Goal: Check status: Check status

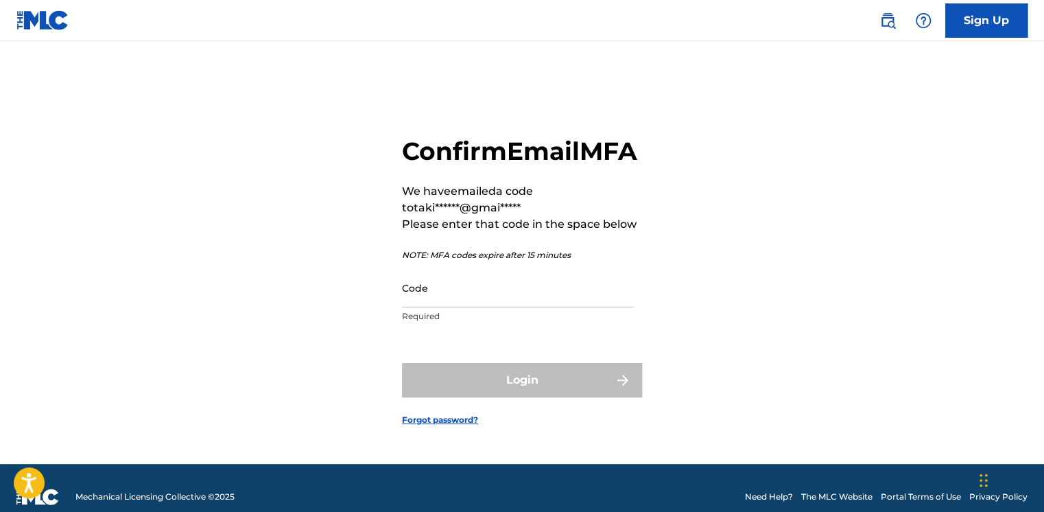
click at [453, 289] on input "Code" at bounding box center [518, 287] width 232 height 39
paste input "835357"
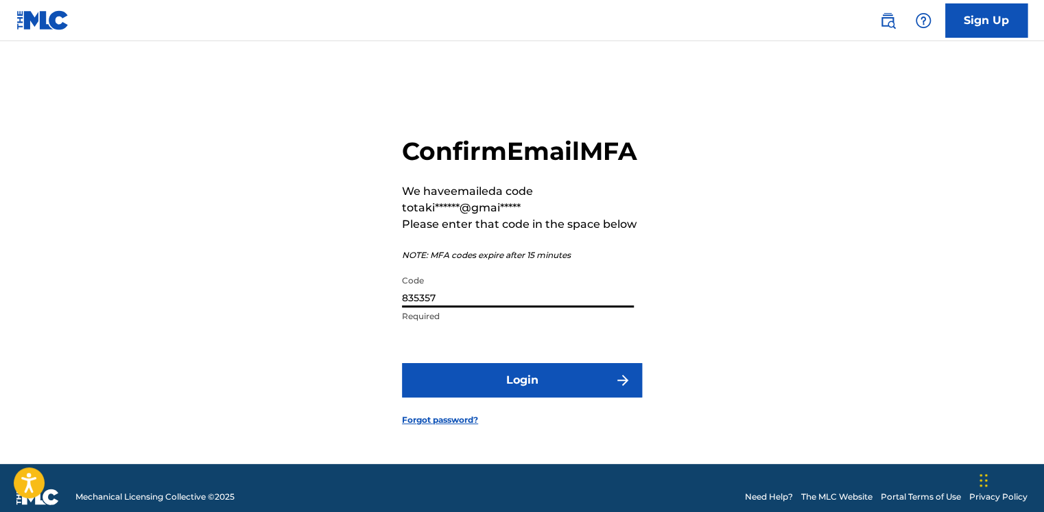
type input "835357"
click at [482, 397] on button "Login" at bounding box center [522, 380] width 240 height 34
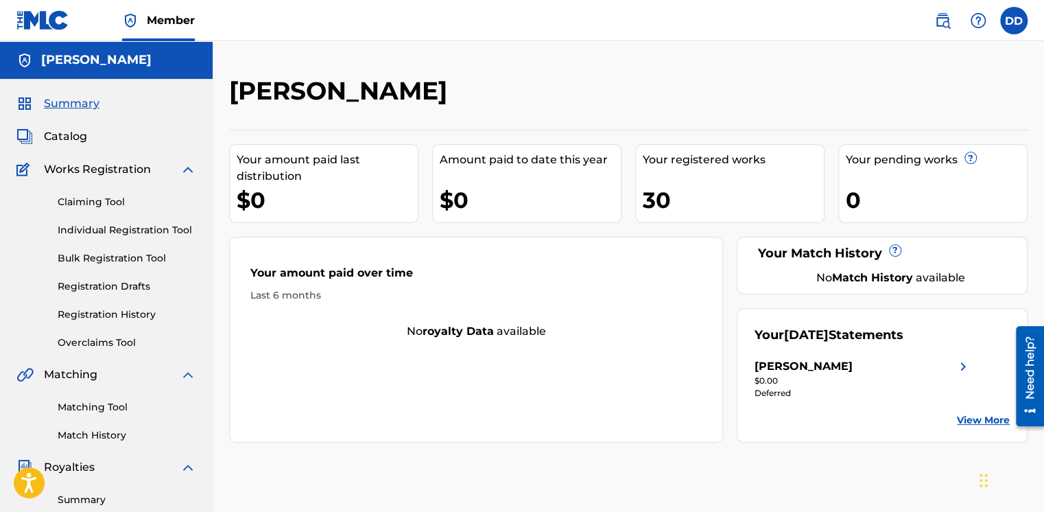
click at [990, 413] on link "View More" at bounding box center [983, 420] width 53 height 14
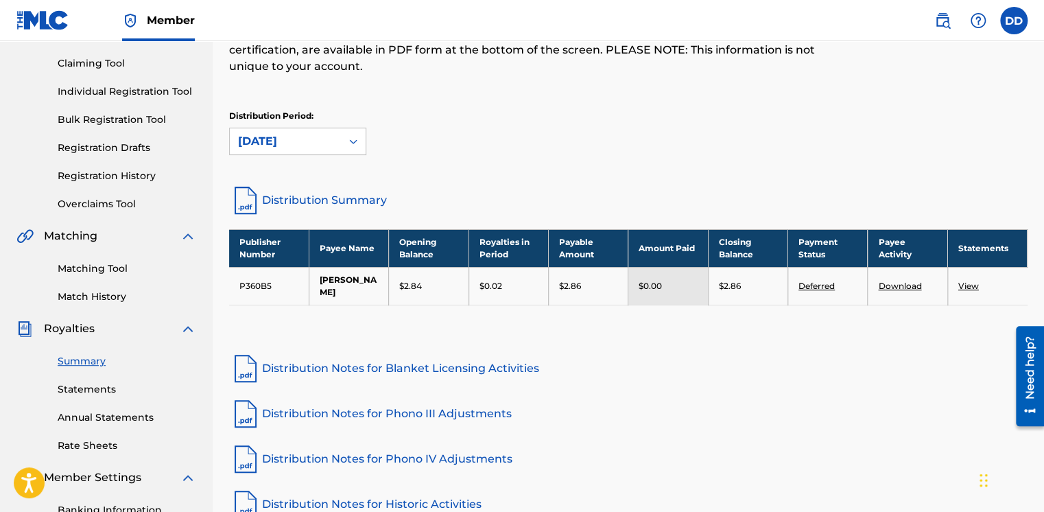
scroll to position [151, 0]
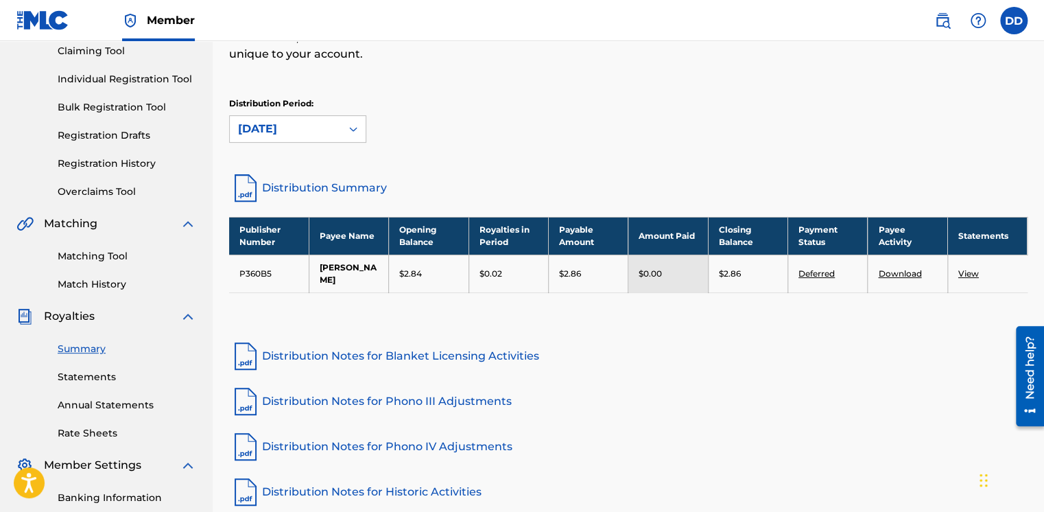
click at [976, 269] on link "View" at bounding box center [968, 273] width 21 height 10
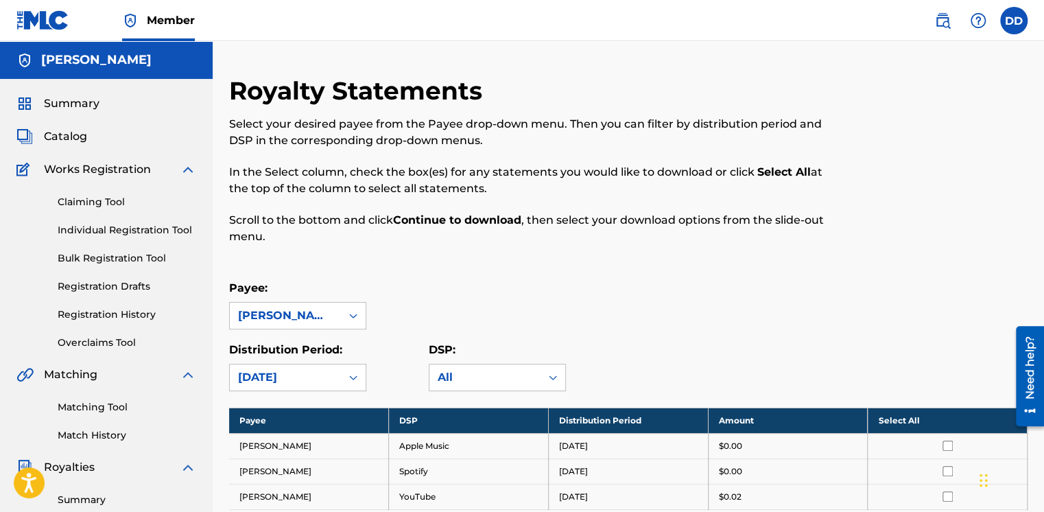
drag, startPoint x: 1039, startPoint y: 104, endPoint x: 1040, endPoint y: 139, distance: 34.3
click at [1040, 139] on div "Royalty Statements Select your desired payee from the Payee drop-down menu. The…" at bounding box center [629, 429] width 832 height 709
